Goal: Task Accomplishment & Management: Manage account settings

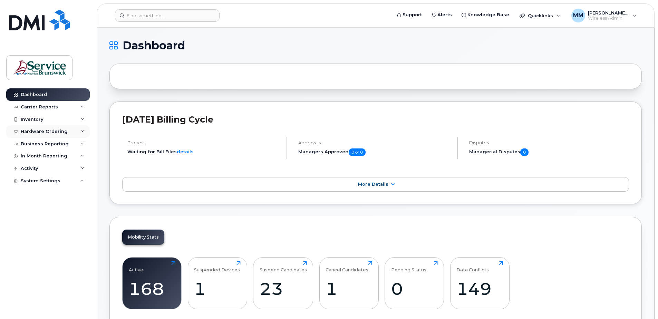
click at [50, 129] on div "Hardware Ordering" at bounding box center [44, 132] width 47 height 6
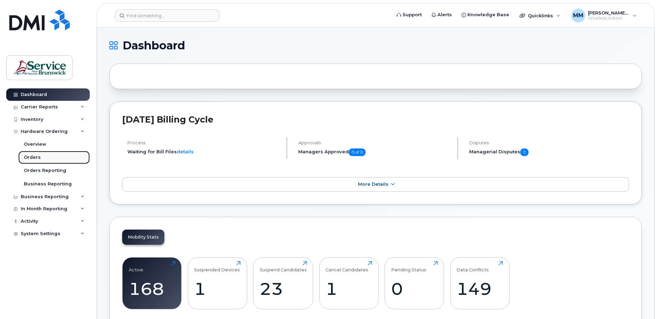
click at [38, 158] on div "Orders" at bounding box center [32, 157] width 17 height 6
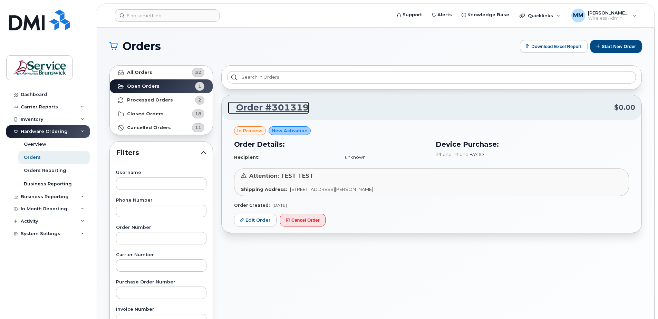
click at [267, 109] on link "Order #301319" at bounding box center [268, 108] width 81 height 12
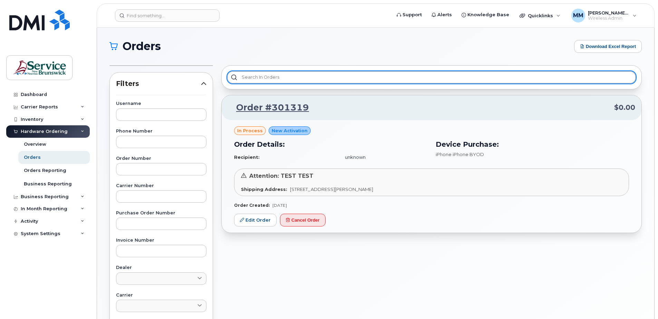
click at [257, 83] on input "text" at bounding box center [431, 77] width 409 height 12
type input "3"
type input "0"
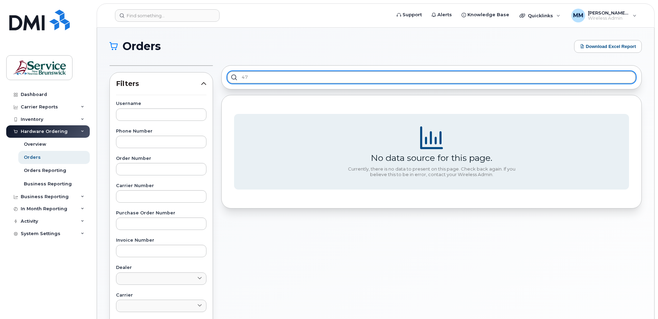
type input "4"
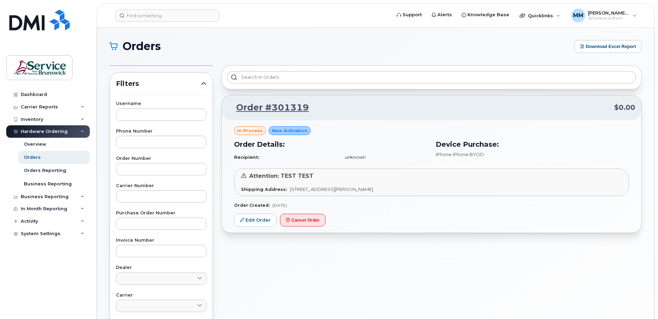
click at [281, 274] on div "Order #301319 $0.00 in process New Activation Order Details: Recipient: unknown…" at bounding box center [431, 269] width 429 height 416
click at [64, 94] on link "Dashboard" at bounding box center [48, 94] width 84 height 12
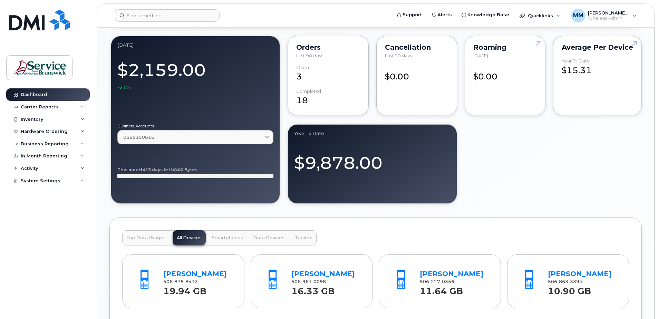
scroll to position [484, 0]
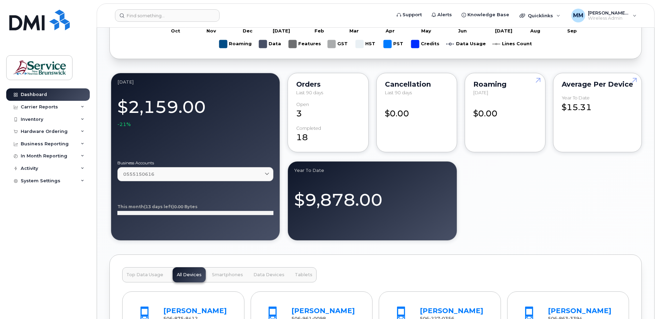
click at [592, 198] on div "September 2025 $2,159.00 -21% Business Accounts 0555150616 0555150616 ANGLOPHON…" at bounding box center [375, 156] width 533 height 171
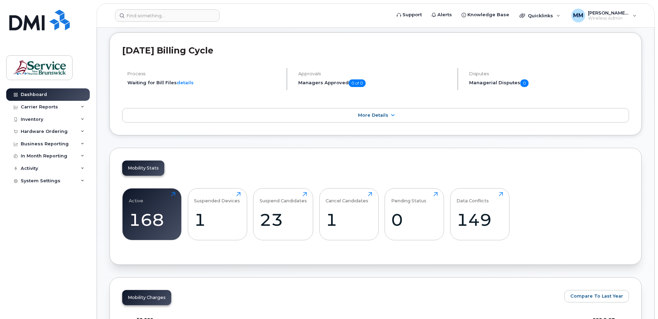
scroll to position [0, 0]
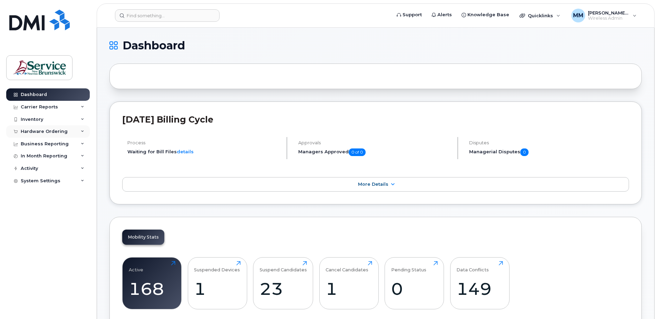
click at [54, 131] on div "Hardware Ordering" at bounding box center [44, 132] width 47 height 6
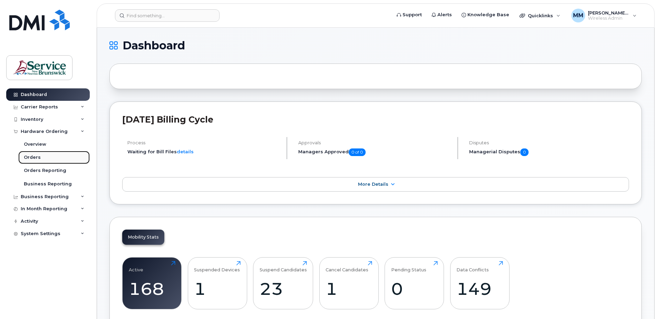
click at [27, 156] on div "Orders" at bounding box center [32, 157] width 17 height 6
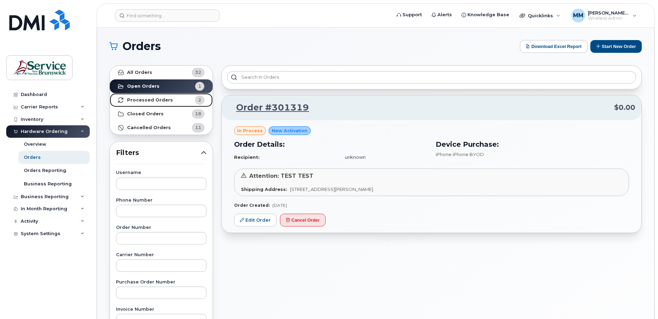
click at [160, 98] on strong "Processed Orders" at bounding box center [150, 100] width 46 height 6
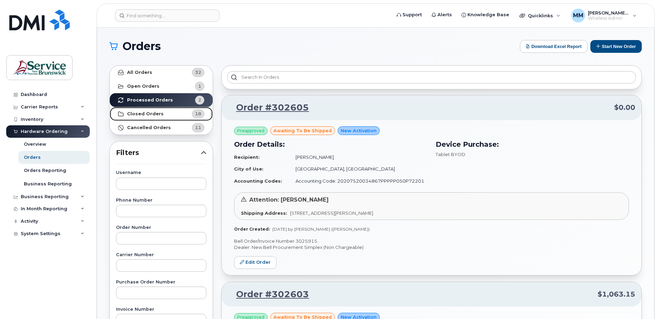
click at [156, 109] on link "Closed Orders 18" at bounding box center [161, 114] width 103 height 14
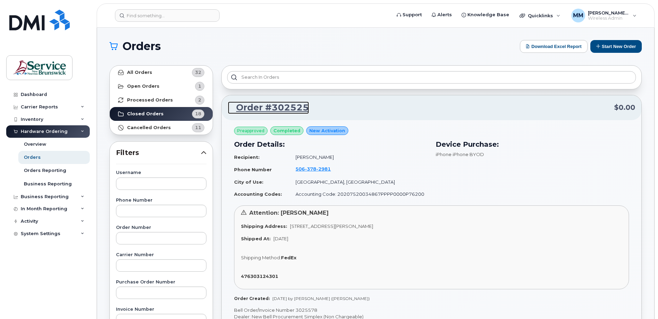
click at [275, 106] on link "Order #302525" at bounding box center [268, 108] width 81 height 12
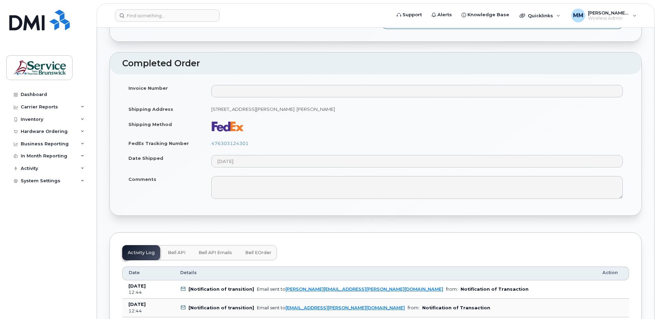
scroll to position [276, 0]
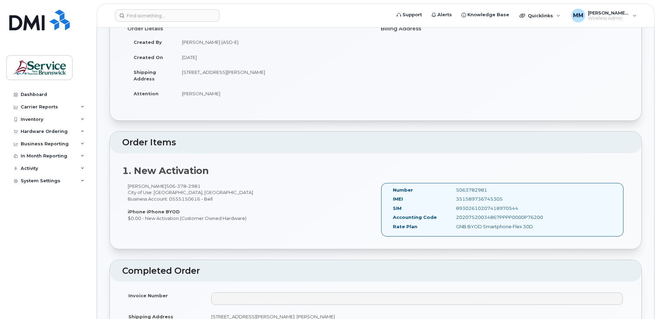
scroll to position [0, 0]
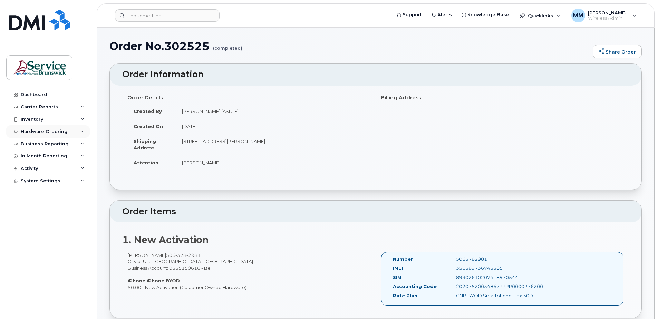
click at [35, 134] on div "Hardware Ordering" at bounding box center [48, 131] width 84 height 12
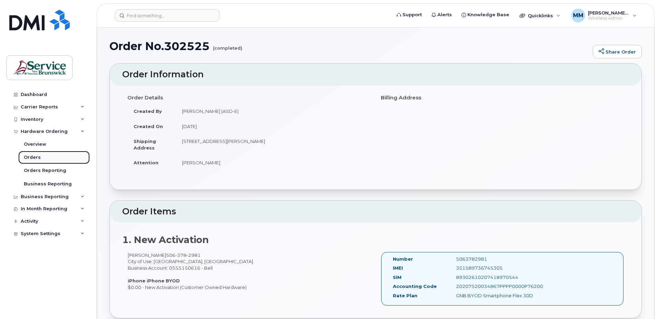
click at [35, 159] on div "Orders" at bounding box center [32, 157] width 17 height 6
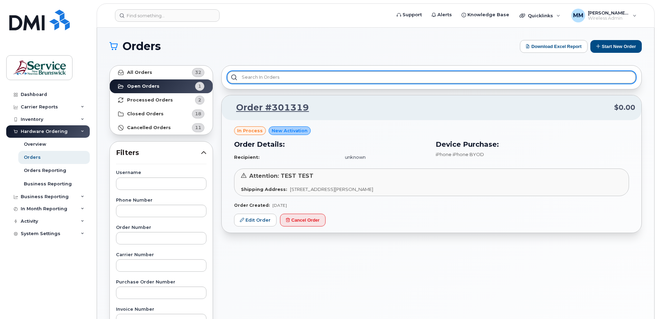
click at [526, 81] on input "text" at bounding box center [431, 77] width 409 height 12
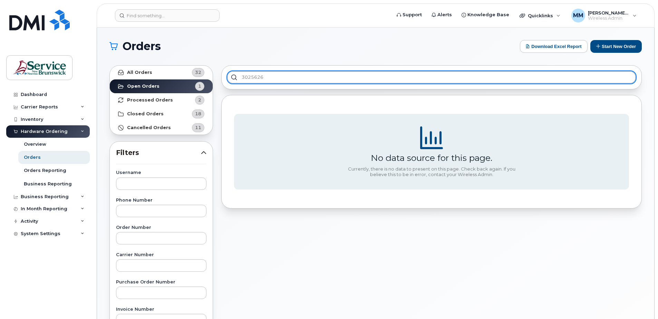
drag, startPoint x: 210, startPoint y: 78, endPoint x: 175, endPoint y: 71, distance: 35.4
click at [203, 78] on div "All Orders 32 Open Orders 1 Processed Orders 2 Closed Orders 18 Cancelled Order…" at bounding box center [375, 303] width 541 height 485
type input "3025626"
drag, startPoint x: 274, startPoint y: 77, endPoint x: 218, endPoint y: 74, distance: 55.4
click at [218, 74] on div "3025626 No data source for this page. Currently, there is no data to present on…" at bounding box center [431, 303] width 429 height 485
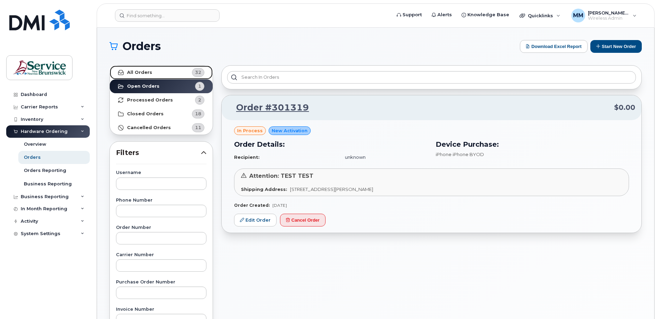
click at [155, 70] on link "All Orders 32" at bounding box center [161, 73] width 103 height 14
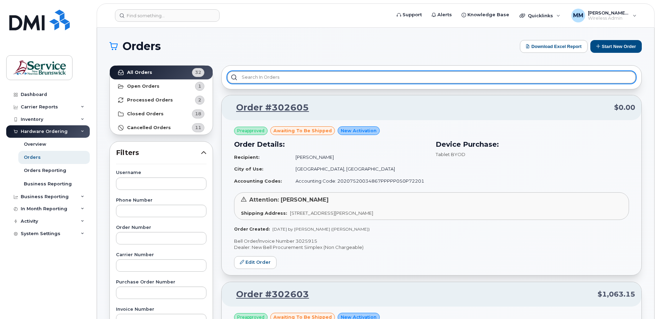
click at [277, 77] on input "text" at bounding box center [431, 77] width 409 height 12
type input "30256"
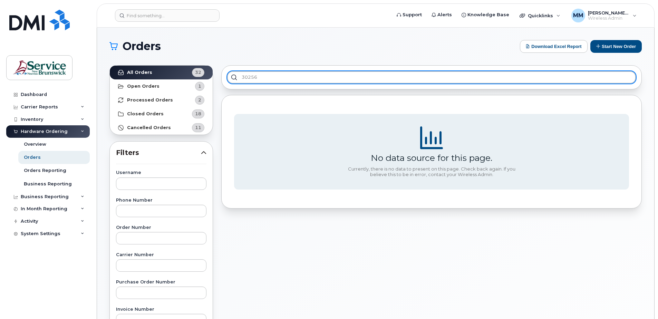
drag, startPoint x: 267, startPoint y: 78, endPoint x: 208, endPoint y: 60, distance: 61.6
click at [215, 73] on div "All Orders 32 Open Orders 1 Processed Orders 2 Closed Orders 18 Cancelled Order…" at bounding box center [375, 303] width 541 height 485
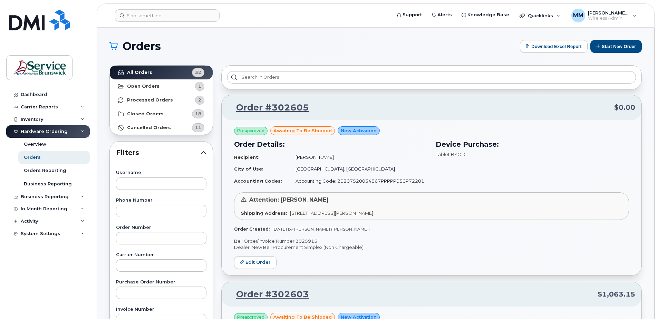
click at [196, 47] on h1 "Orders" at bounding box center [312, 46] width 407 height 11
click at [228, 46] on h1 "Orders" at bounding box center [312, 46] width 407 height 11
click at [235, 49] on h1 "Orders" at bounding box center [312, 46] width 407 height 11
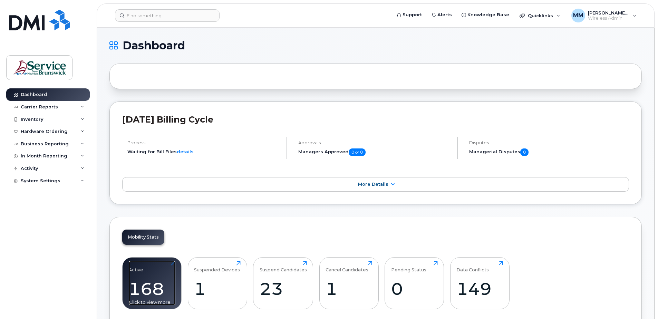
click at [143, 294] on div "168" at bounding box center [152, 289] width 47 height 20
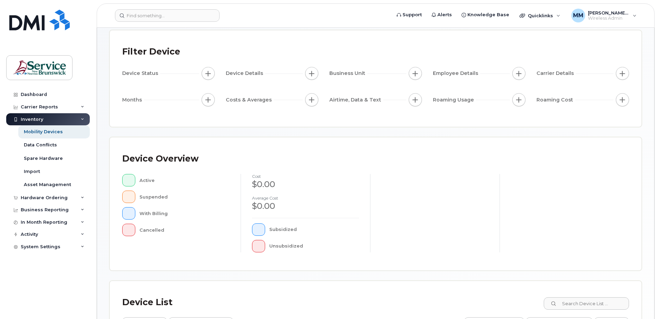
scroll to position [104, 0]
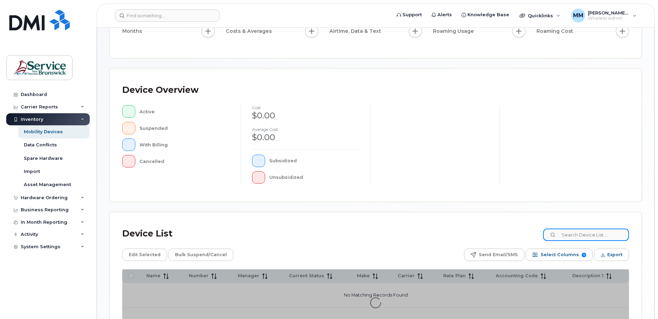
click at [583, 238] on input at bounding box center [586, 235] width 86 height 12
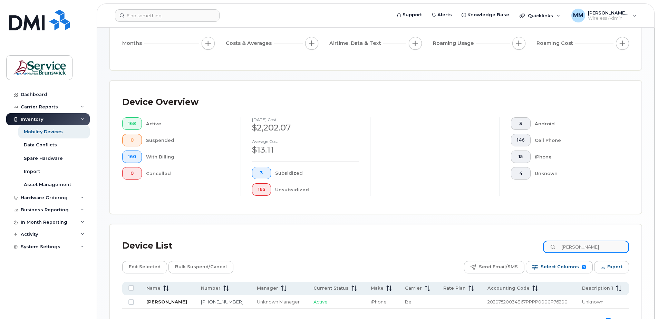
type input "[PERSON_NAME]"
click at [173, 300] on link "[PERSON_NAME]" at bounding box center [166, 302] width 41 height 6
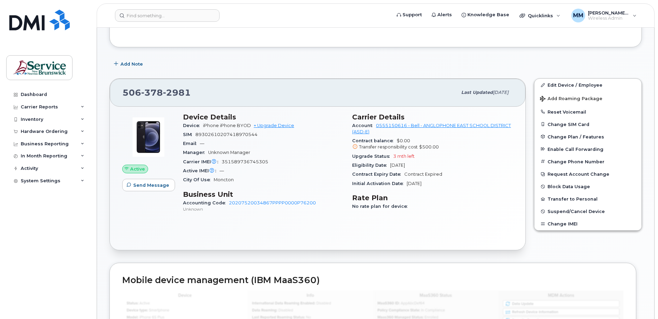
scroll to position [104, 0]
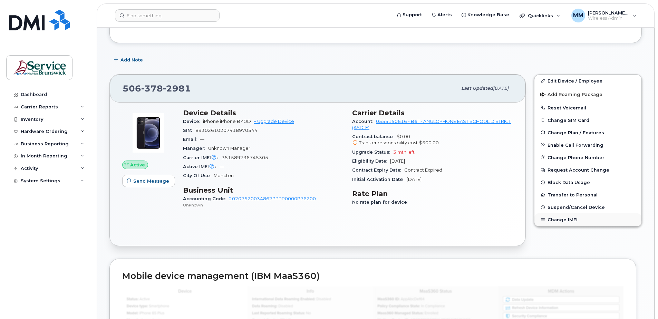
click at [566, 220] on button "Change IMEI" at bounding box center [588, 219] width 107 height 12
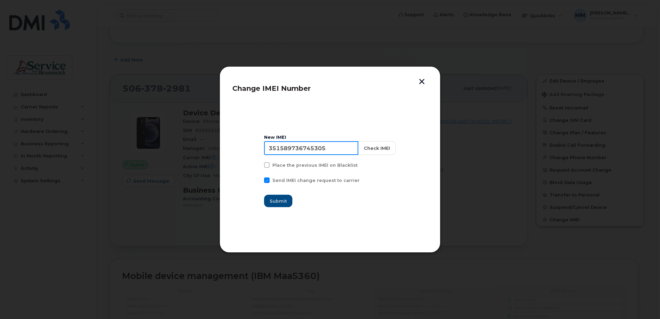
click at [338, 147] on input "351589736745305" at bounding box center [311, 148] width 94 height 14
drag, startPoint x: 341, startPoint y: 149, endPoint x: 232, endPoint y: 140, distance: 108.4
click at [234, 140] on section "New IMEI 351589736745305 Check IMEI Place the previous IMEI on Blacklist Send I…" at bounding box center [329, 171] width 195 height 138
type input "358425452169565"
click at [281, 197] on button "Submit" at bounding box center [279, 201] width 28 height 12
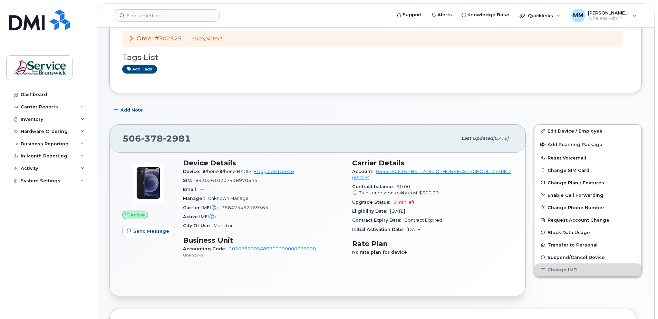
scroll to position [0, 0]
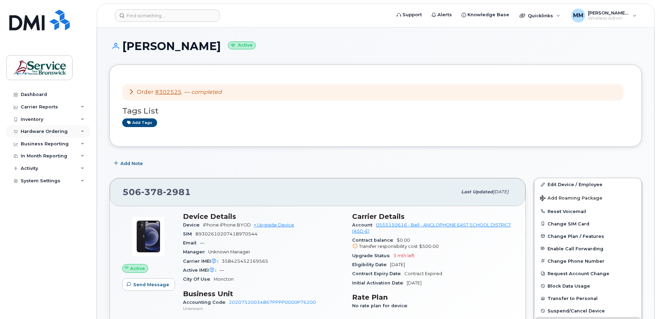
click at [45, 130] on div "Hardware Ordering" at bounding box center [44, 132] width 47 height 6
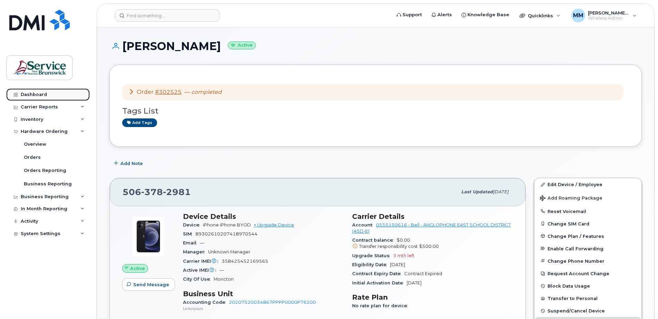
click at [38, 94] on div "Dashboard" at bounding box center [34, 95] width 26 height 6
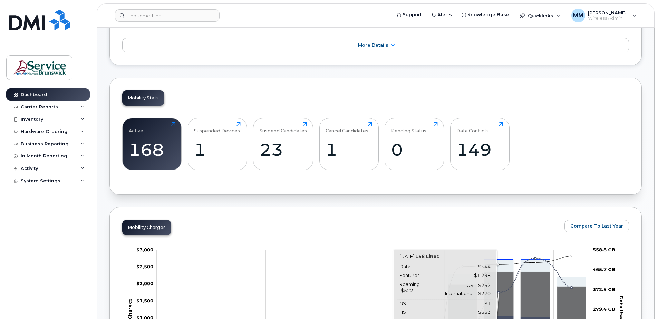
scroll to position [138, 0]
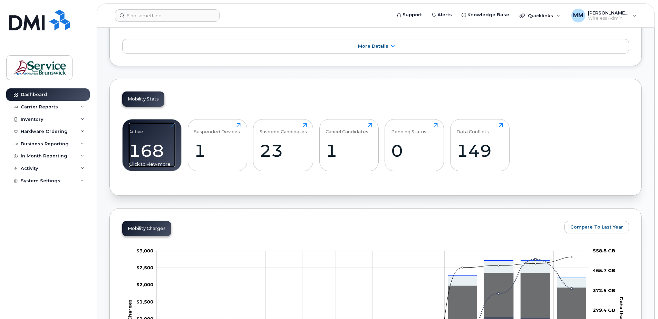
click at [160, 157] on div "168" at bounding box center [152, 151] width 47 height 20
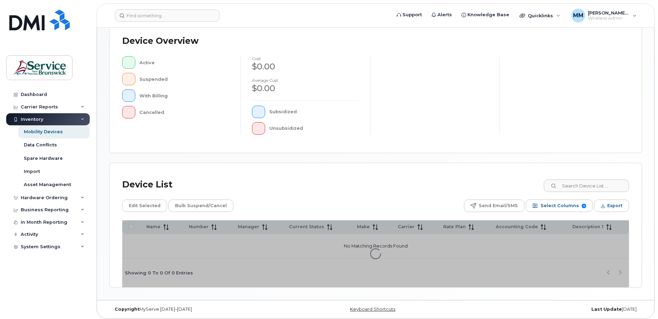
scroll to position [156, 0]
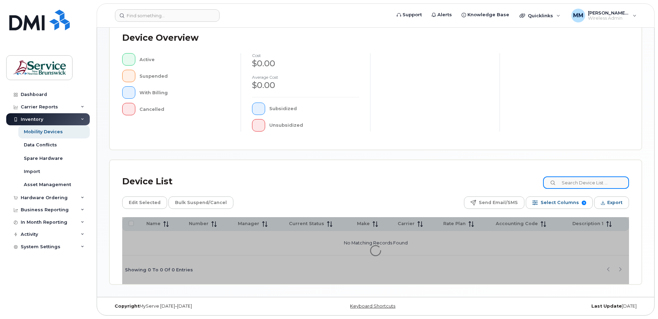
click at [567, 183] on input at bounding box center [586, 182] width 86 height 12
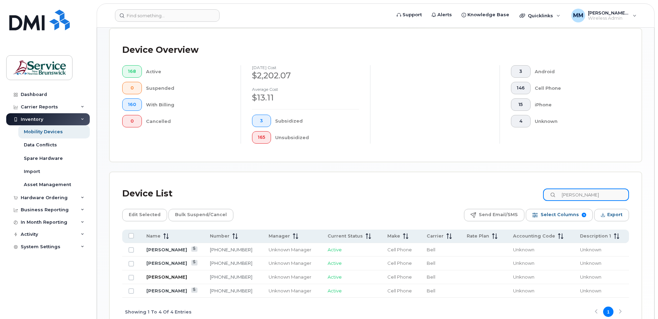
type input "melissa"
click at [162, 275] on link "[PERSON_NAME]" at bounding box center [166, 277] width 41 height 6
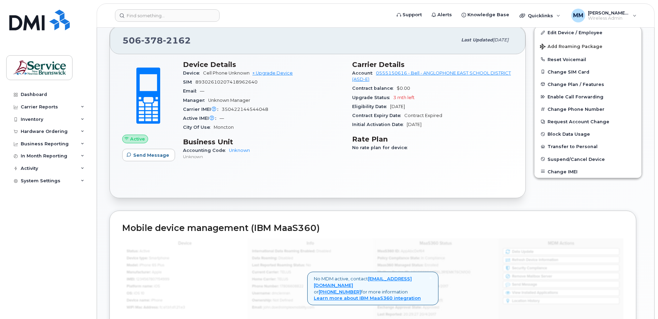
scroll to position [138, 0]
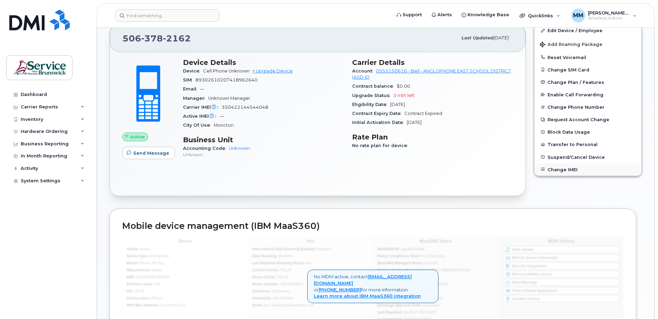
click at [557, 169] on button "Change IMEI" at bounding box center [588, 169] width 107 height 12
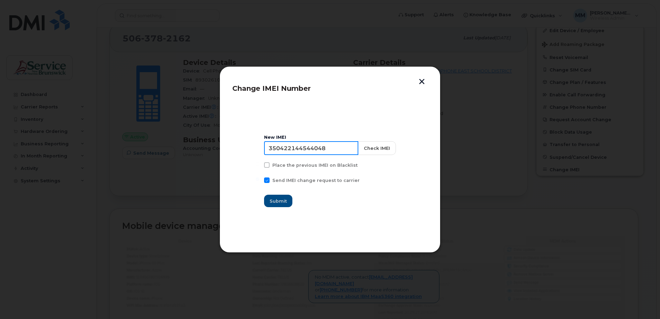
drag, startPoint x: 255, startPoint y: 149, endPoint x: 245, endPoint y: 147, distance: 9.8
click at [247, 149] on section "New IMEI [TECHNICAL_ID] Check IMEI Place the previous IMEI on Blacklist Send IM…" at bounding box center [329, 171] width 195 height 138
click at [434, 77] on div "Change IMEI Number New IMEI [TECHNICAL_ID] Check IMEI Place the previous IMEI o…" at bounding box center [330, 159] width 221 height 186
click at [422, 80] on button "button" at bounding box center [422, 82] width 10 height 7
